Goal: Find specific page/section: Find specific page/section

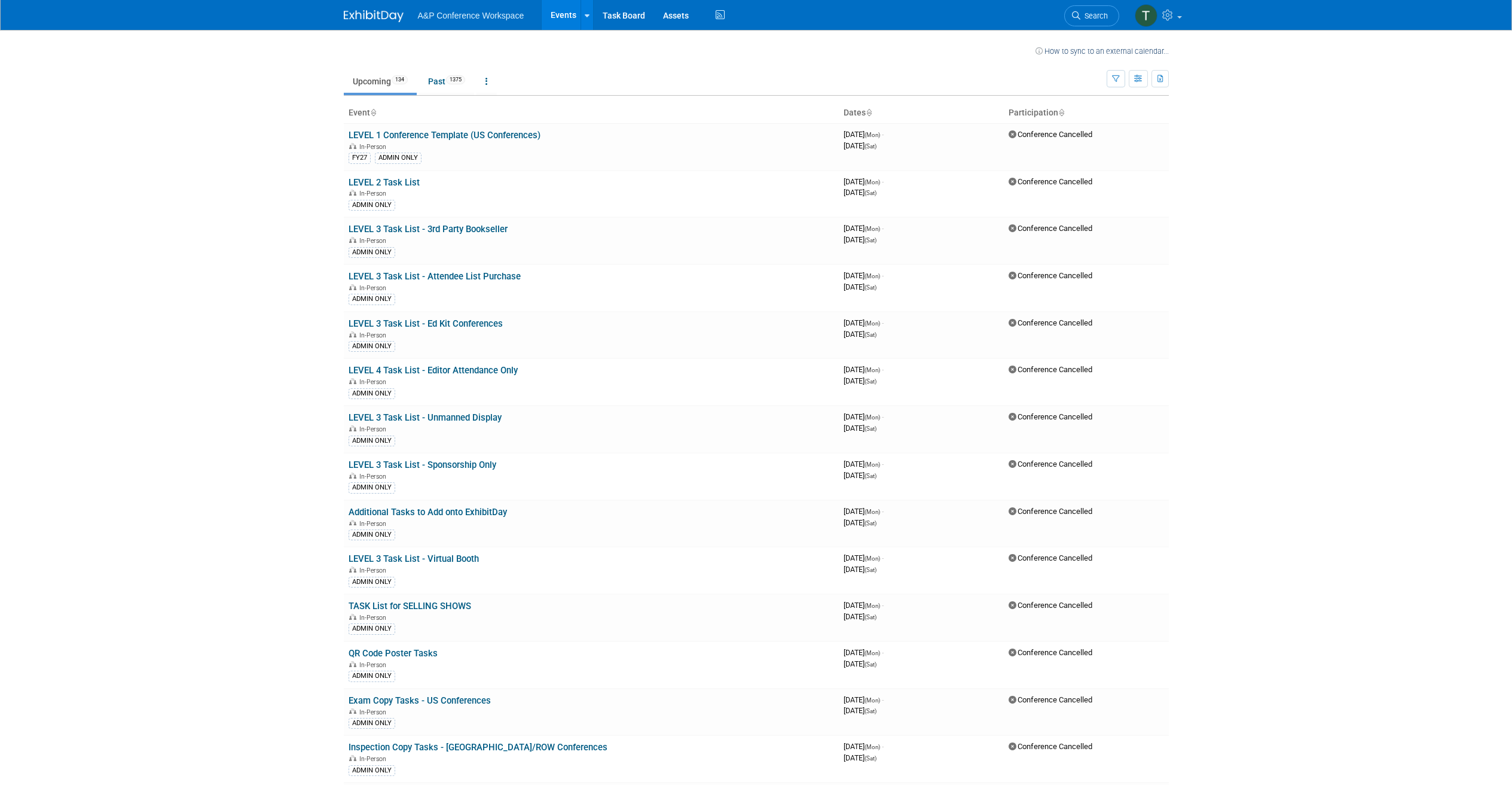
scroll to position [4555, 0]
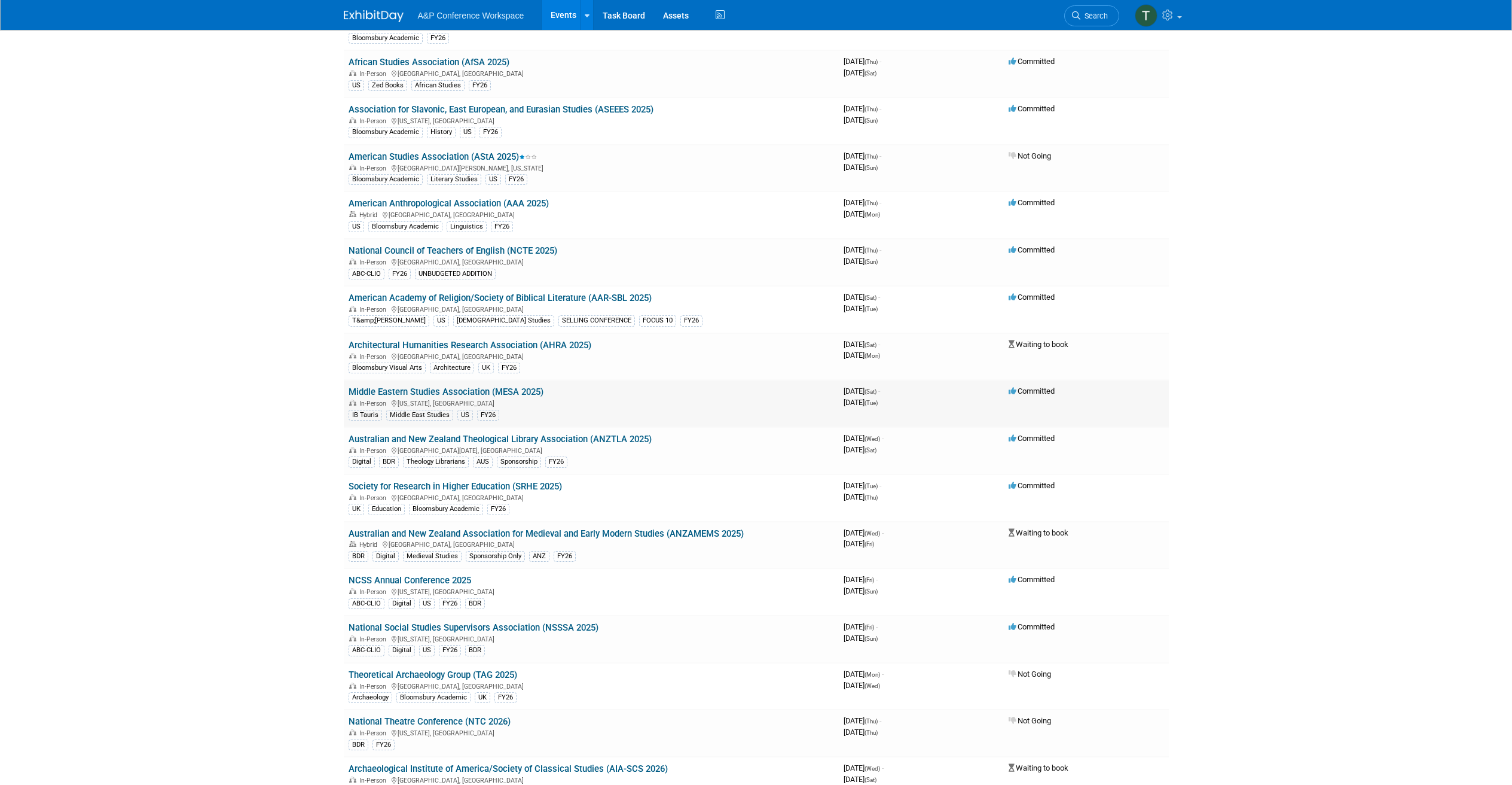
click at [454, 387] on link "Middle Eastern Studies Association (MESA 2025)" at bounding box center [446, 391] width 195 height 11
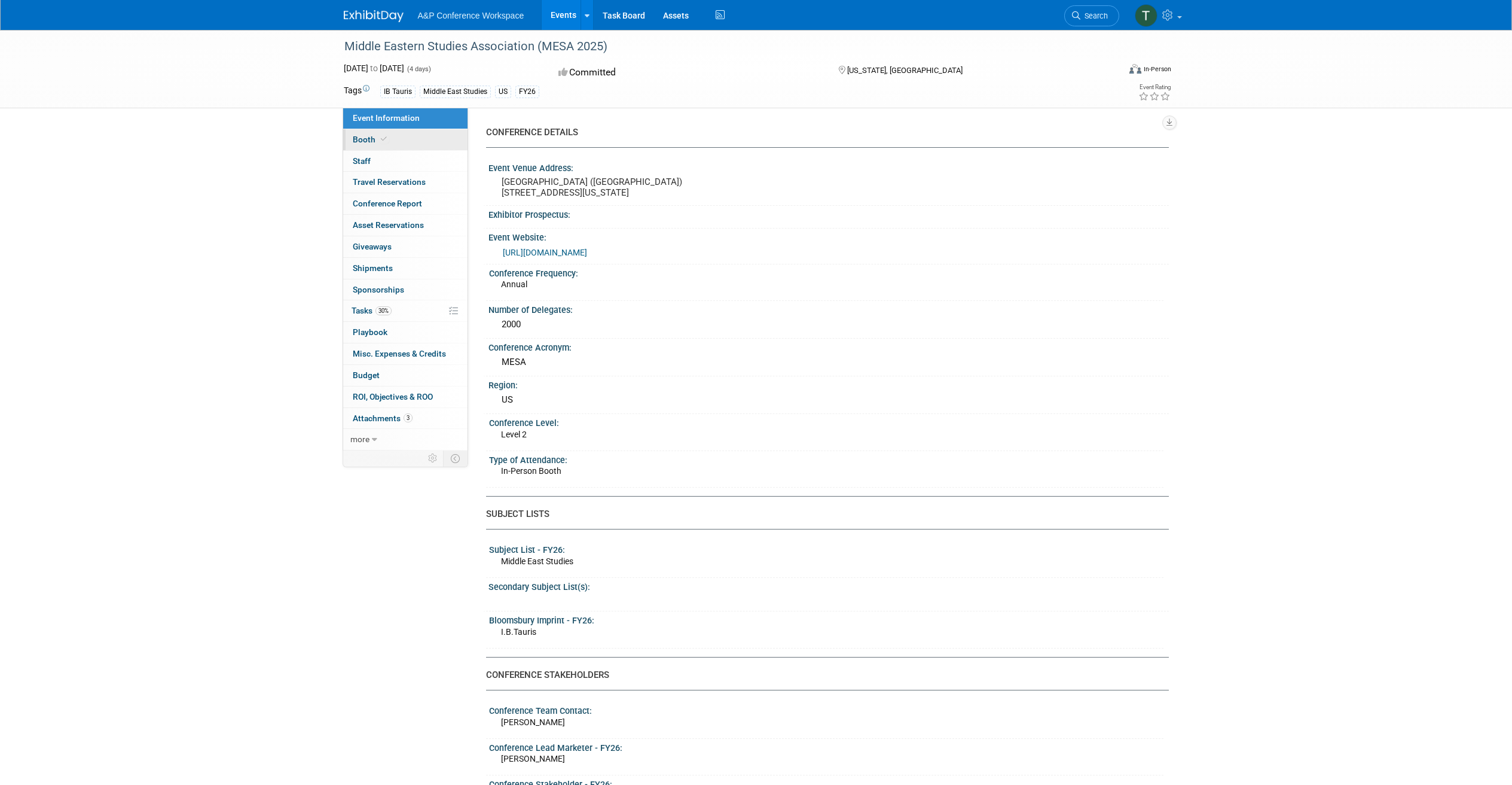
click at [410, 140] on link "Booth" at bounding box center [405, 140] width 124 height 21
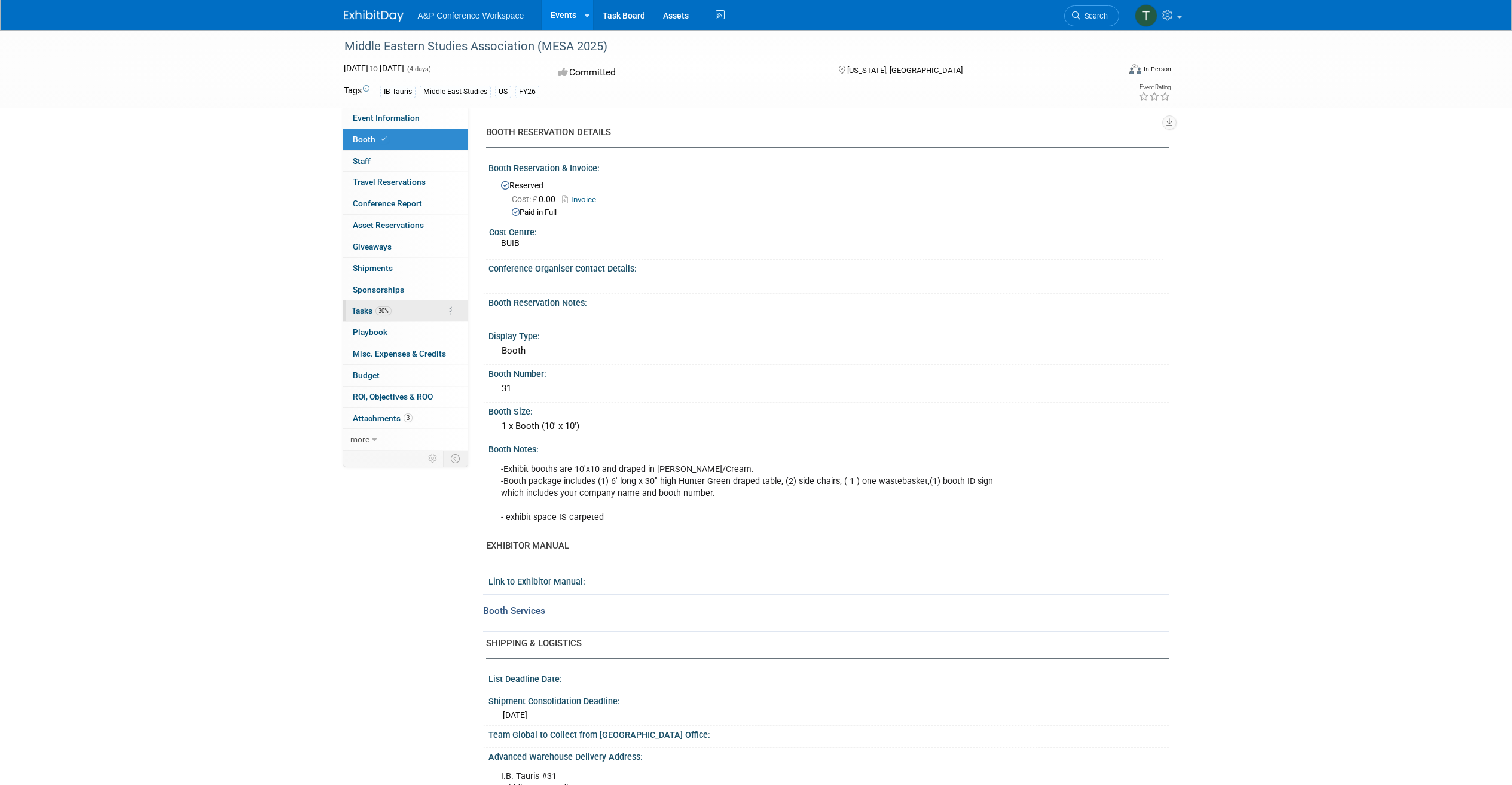
click at [373, 315] on span "Tasks 30%" at bounding box center [371, 310] width 40 height 9
